Goal: Task Accomplishment & Management: Manage account settings

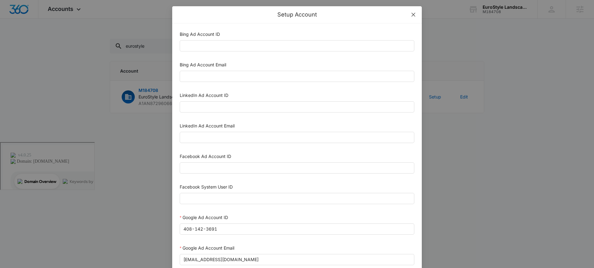
click at [412, 15] on icon "close" at bounding box center [414, 15] width 4 height 4
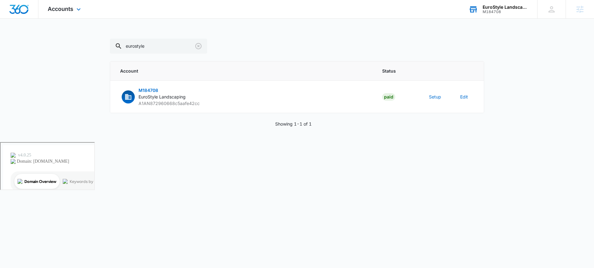
click at [480, 6] on div "EuroStyle Landscaping M184708 Your Accounts View All" at bounding box center [498, 9] width 78 height 18
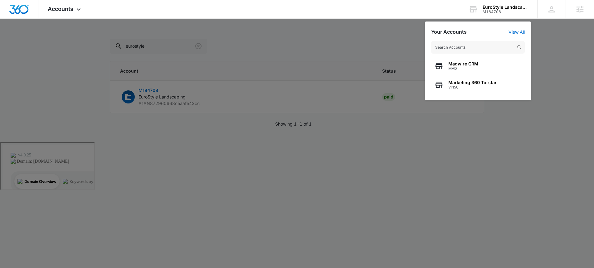
click at [281, 56] on div at bounding box center [297, 134] width 594 height 268
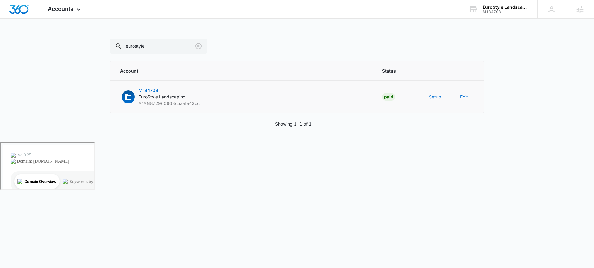
click at [147, 96] on span "EuroStyle Landscaping" at bounding box center [162, 96] width 47 height 5
click at [139, 93] on p "M184708 EuroStyle Landscaping A1AN872960668c5aafe42cc" at bounding box center [169, 97] width 61 height 20
click at [154, 90] on span "M184708" at bounding box center [149, 90] width 20 height 5
click at [123, 96] on div "button" at bounding box center [128, 97] width 13 height 13
drag, startPoint x: 56, startPoint y: 7, endPoint x: 63, endPoint y: 10, distance: 7.5
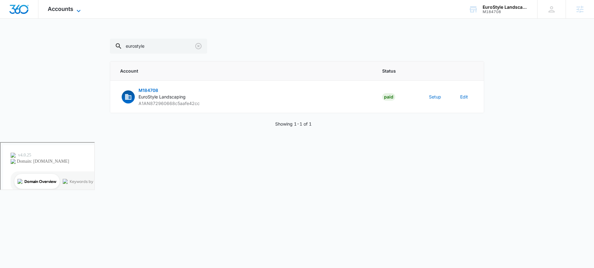
click at [56, 7] on span "Accounts" at bounding box center [61, 9] width 26 height 7
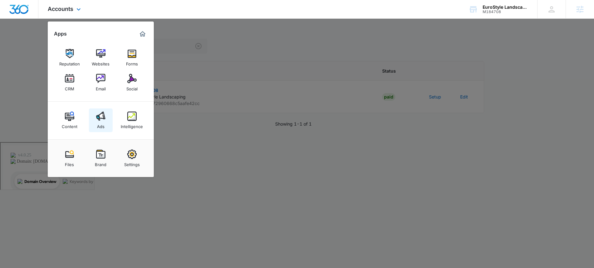
click at [103, 123] on div "Ads" at bounding box center [100, 125] width 7 height 8
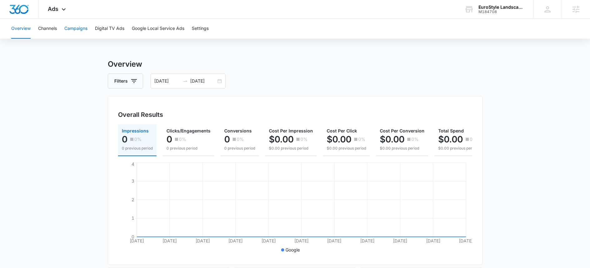
click at [72, 30] on button "Campaigns" at bounding box center [75, 29] width 23 height 20
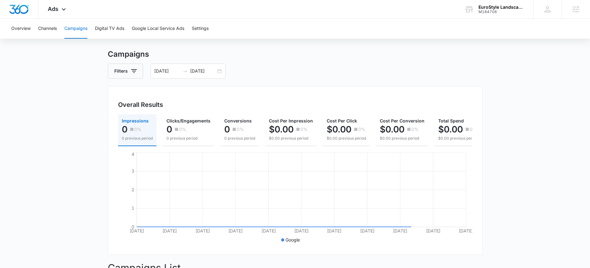
scroll to position [181, 0]
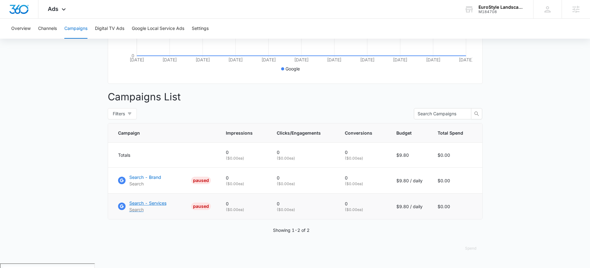
click at [142, 207] on p "Search - Services" at bounding box center [147, 203] width 37 height 7
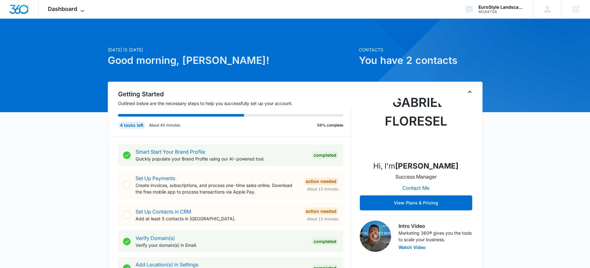
click at [74, 5] on div "Dashboard Apps Reputation Websites Forms CRM Email Social Content Ads Intellige…" at bounding box center [66, 9] width 57 height 18
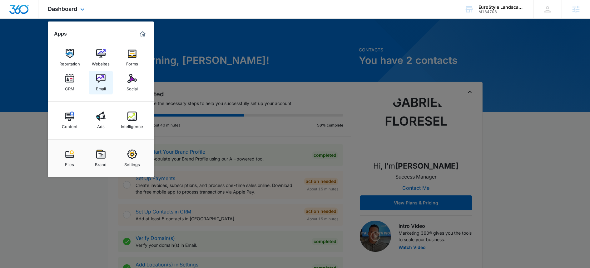
click at [104, 77] on img at bounding box center [100, 78] width 9 height 9
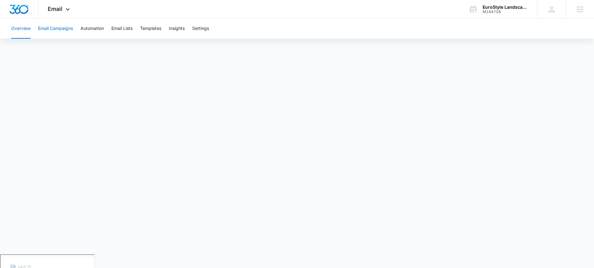
click at [62, 26] on button "Email Campaigns" at bounding box center [55, 29] width 35 height 20
click at [102, 28] on button "Automation" at bounding box center [92, 29] width 23 height 20
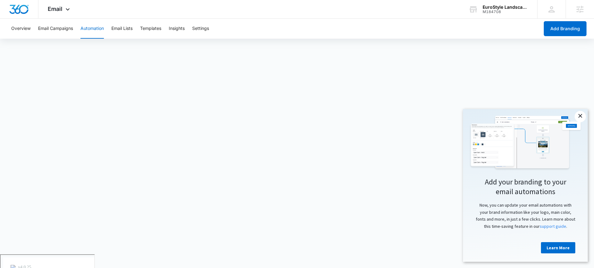
click at [578, 117] on link "×" at bounding box center [580, 116] width 11 height 11
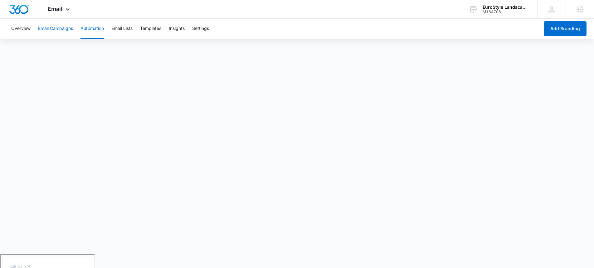
click at [53, 32] on button "Email Campaigns" at bounding box center [55, 29] width 35 height 20
click at [87, 29] on button "Automation" at bounding box center [92, 29] width 23 height 20
click at [58, 27] on button "Email Campaigns" at bounding box center [55, 29] width 35 height 20
click at [22, 29] on button "Overview" at bounding box center [20, 29] width 19 height 20
click at [57, 10] on span "Email" at bounding box center [55, 9] width 15 height 7
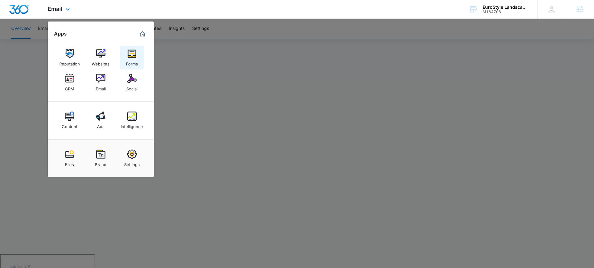
click at [131, 60] on div "Forms" at bounding box center [132, 62] width 12 height 8
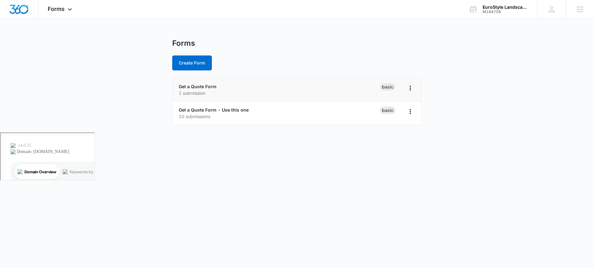
click at [230, 85] on div "Get a Quote Form 1 submission" at bounding box center [279, 89] width 201 height 13
click at [202, 84] on link "Get a Quote Form" at bounding box center [198, 86] width 38 height 5
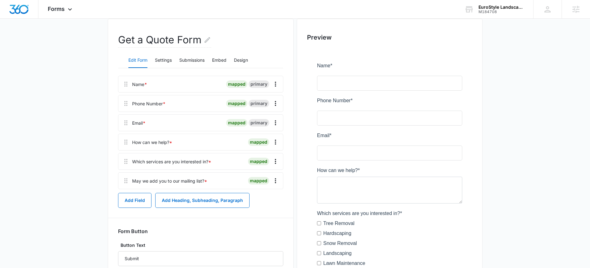
scroll to position [68, 0]
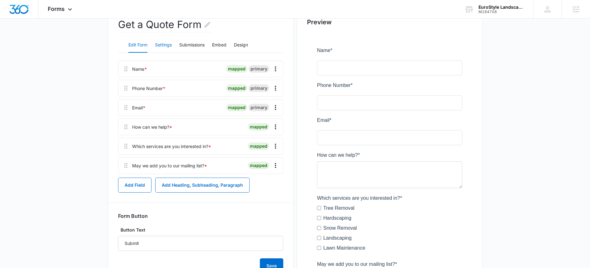
click at [168, 43] on button "Settings" at bounding box center [163, 45] width 17 height 15
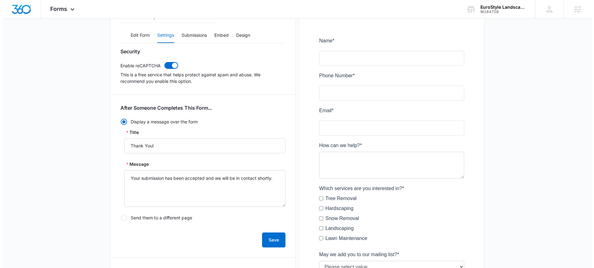
scroll to position [0, 0]
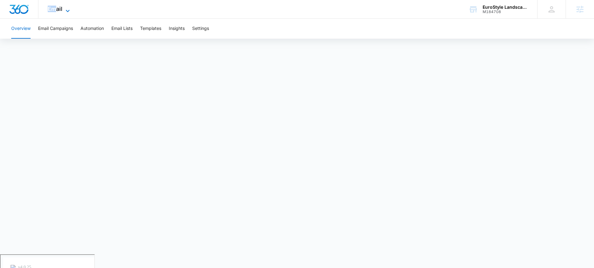
click at [57, 6] on span "Email" at bounding box center [55, 9] width 15 height 7
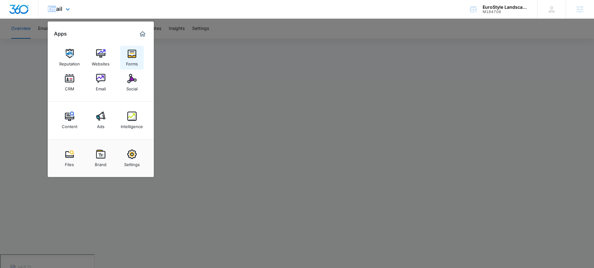
click at [128, 58] on div "Forms" at bounding box center [132, 62] width 12 height 8
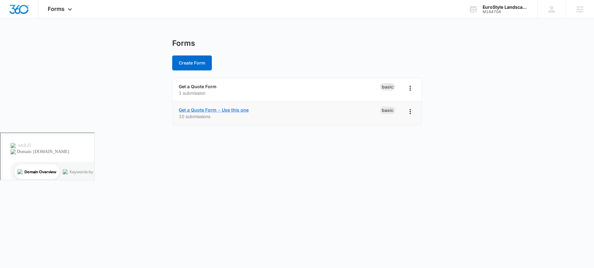
click at [206, 108] on link "Get a Quote Form - Use this one" at bounding box center [214, 109] width 70 height 5
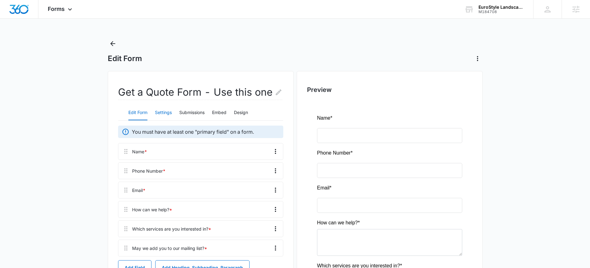
click at [168, 111] on button "Settings" at bounding box center [163, 112] width 17 height 15
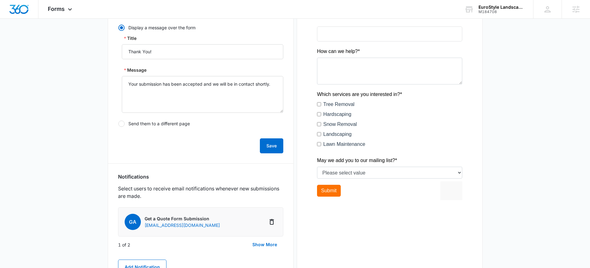
scroll to position [37, 0]
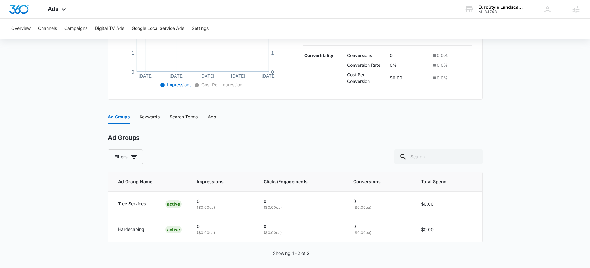
scroll to position [190, 0]
